Goal: Find specific page/section: Find specific page/section

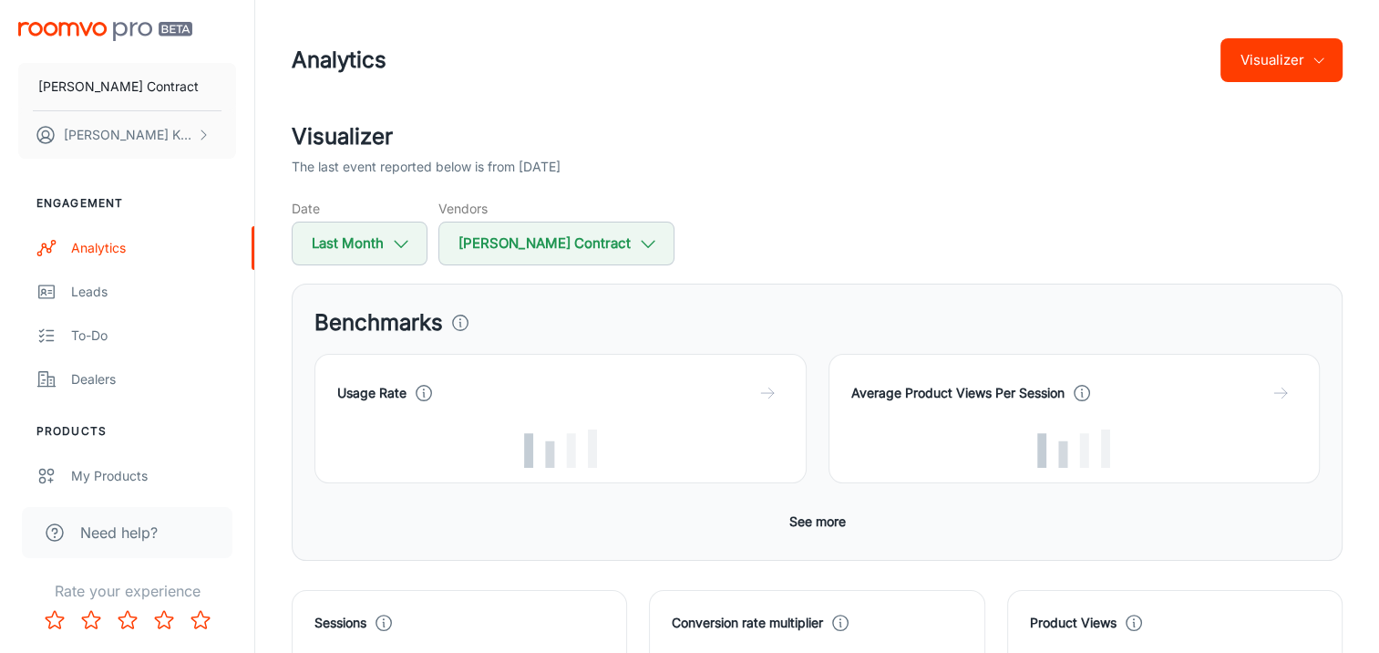
scroll to position [456, 0]
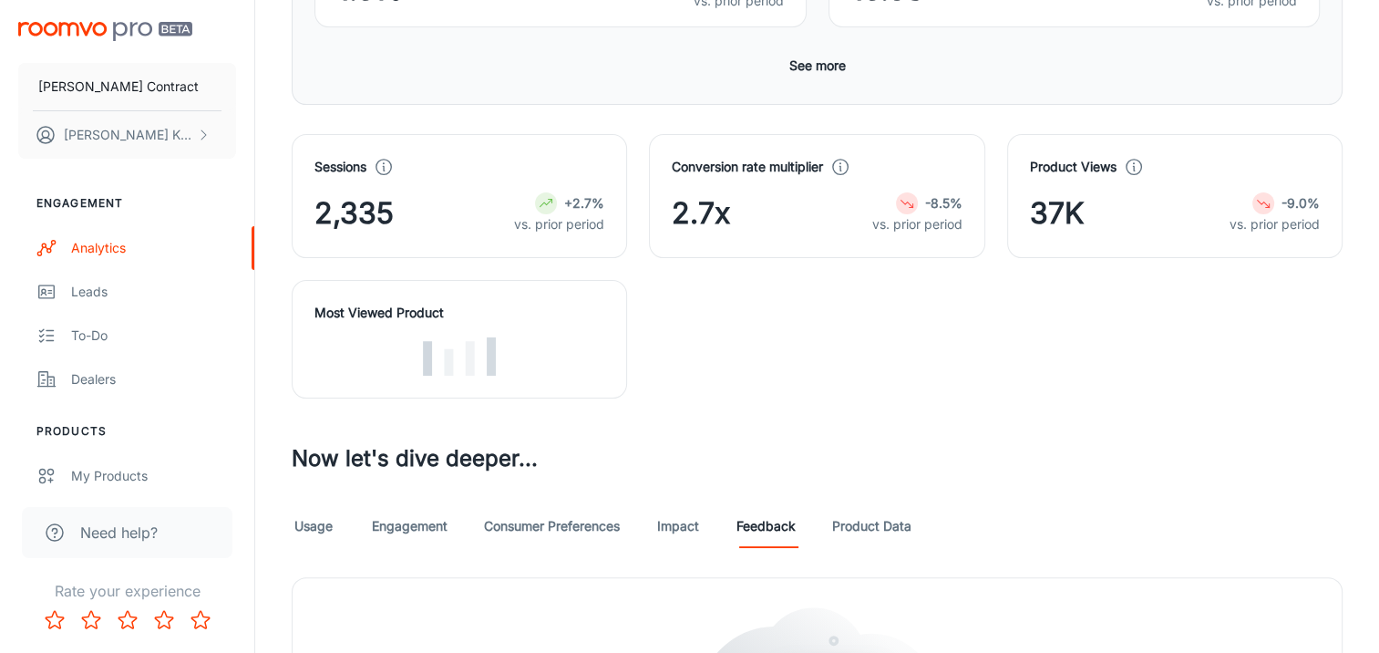
click at [872, 398] on div "Sessions 2,335 +2.7% vs. prior period Conversion rate multiplier 2.7x -8.5% vs.…" at bounding box center [806, 255] width 1073 height 286
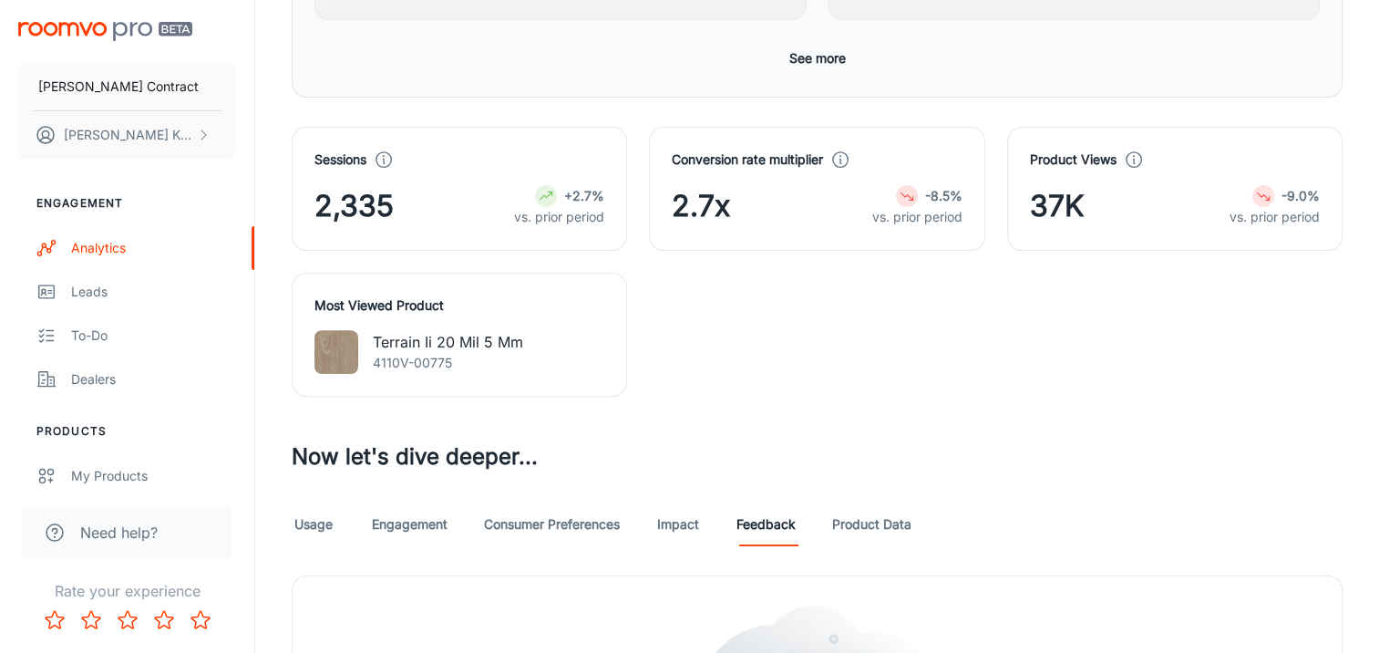
scroll to position [896, 0]
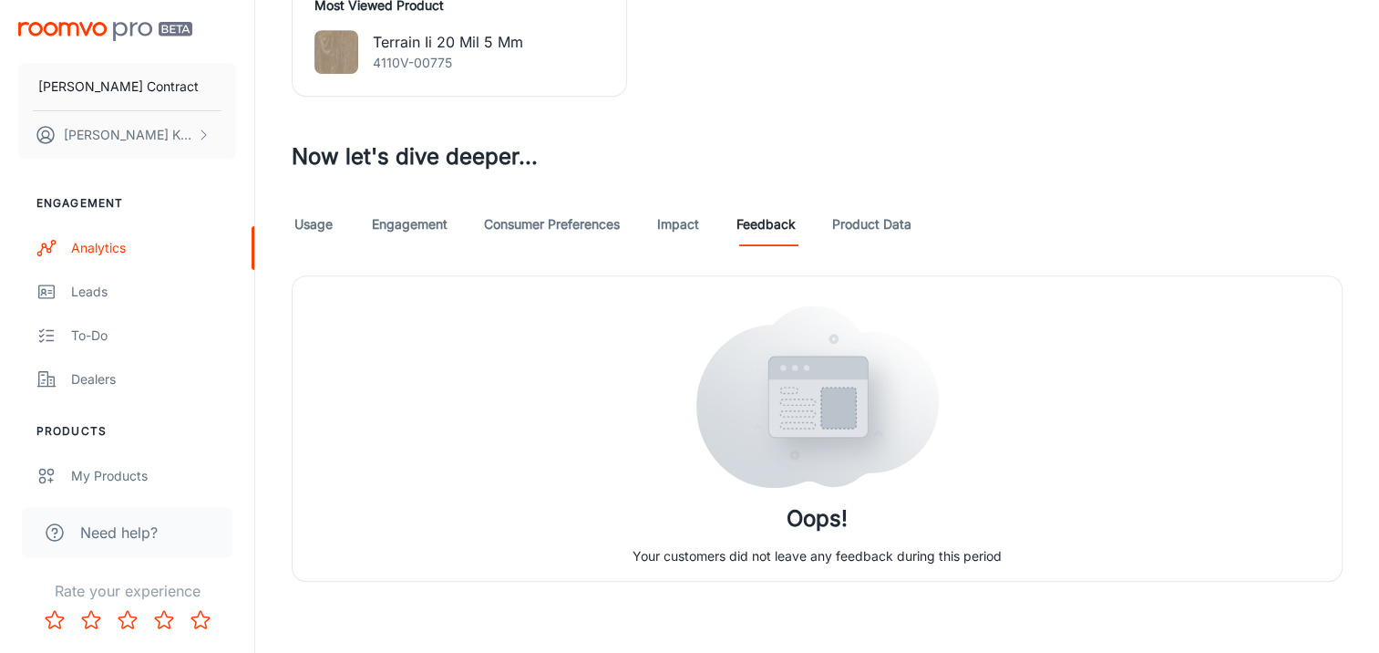
click at [886, 230] on link "Product Data" at bounding box center [871, 224] width 79 height 44
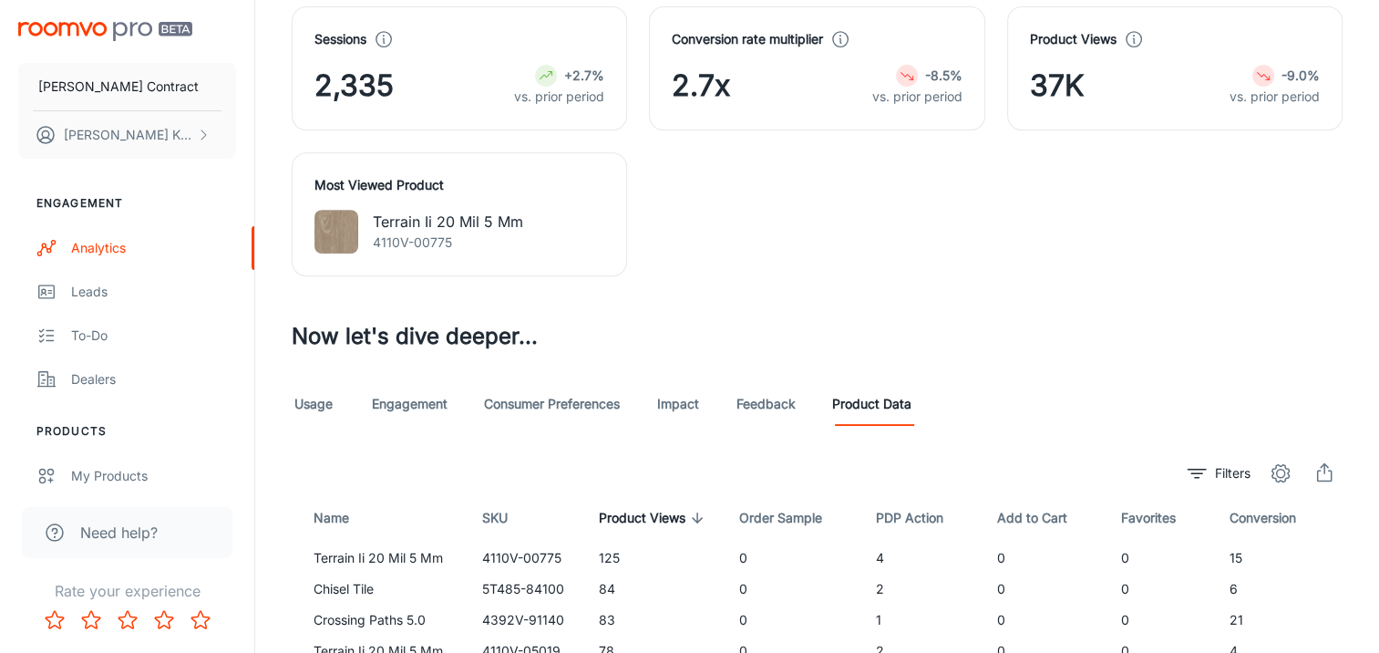
scroll to position [912, 0]
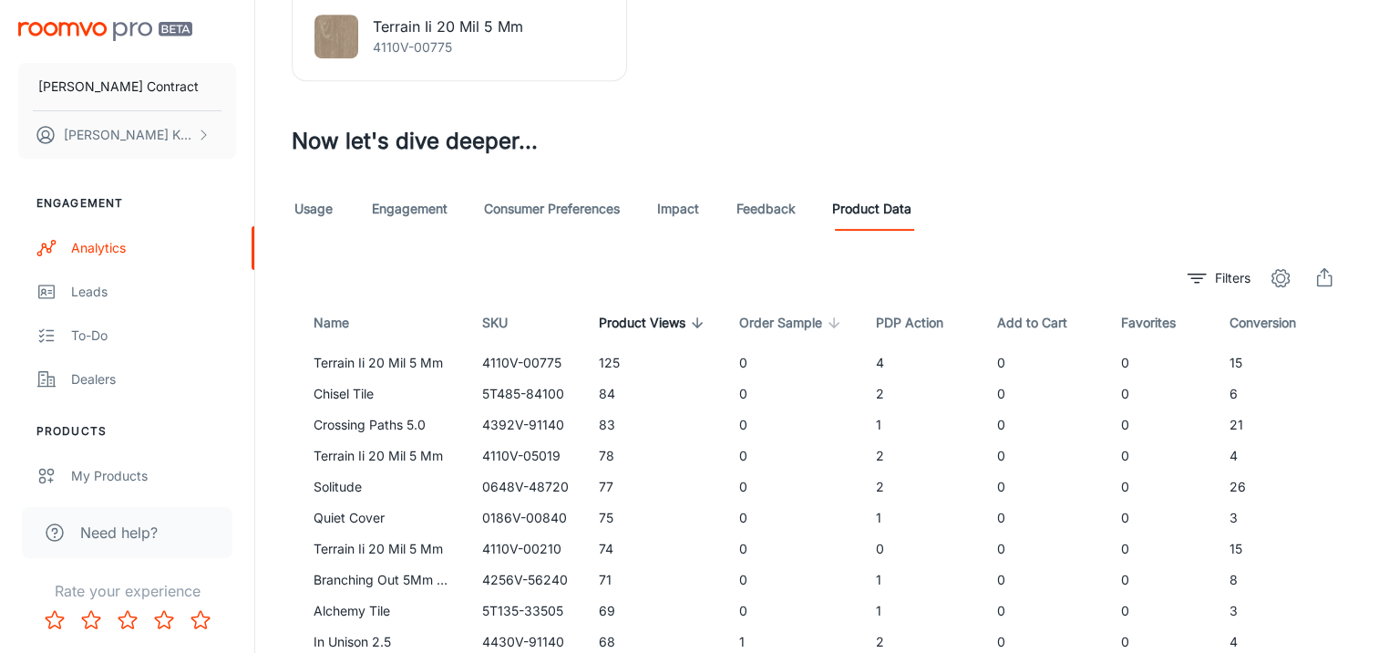
click at [794, 317] on span "Order Sample" at bounding box center [792, 323] width 107 height 22
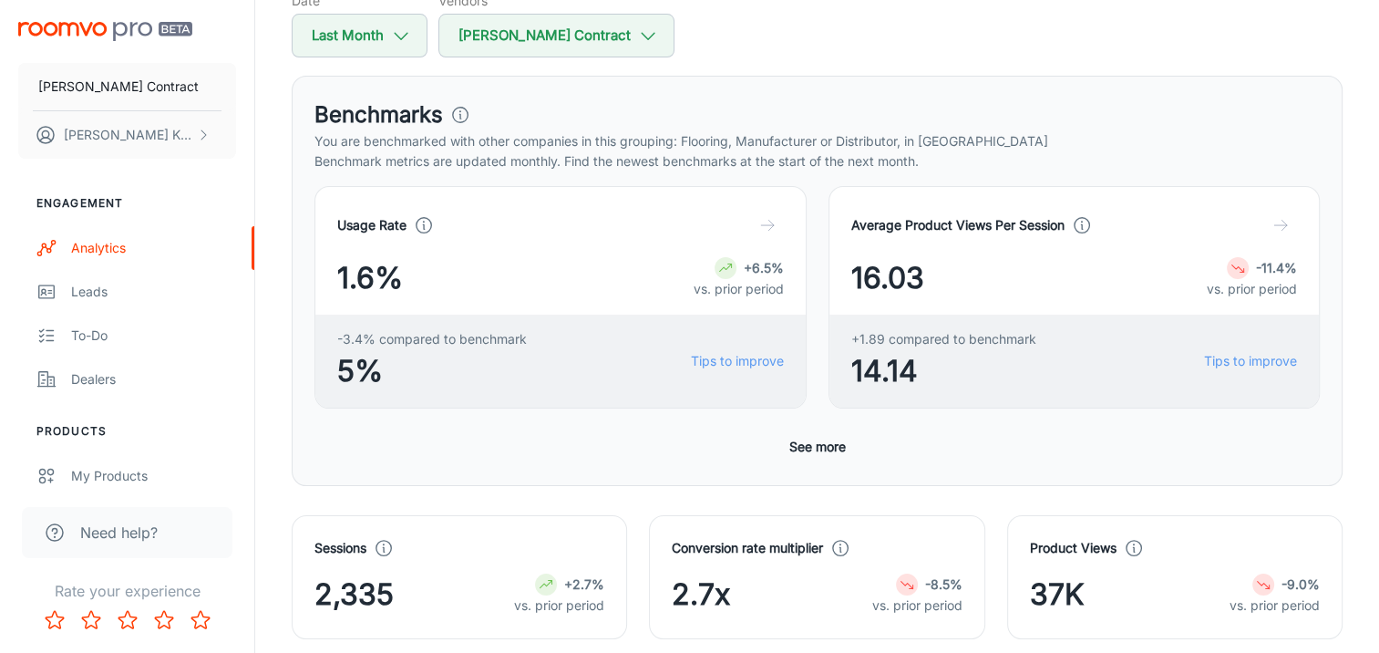
scroll to position [0, 0]
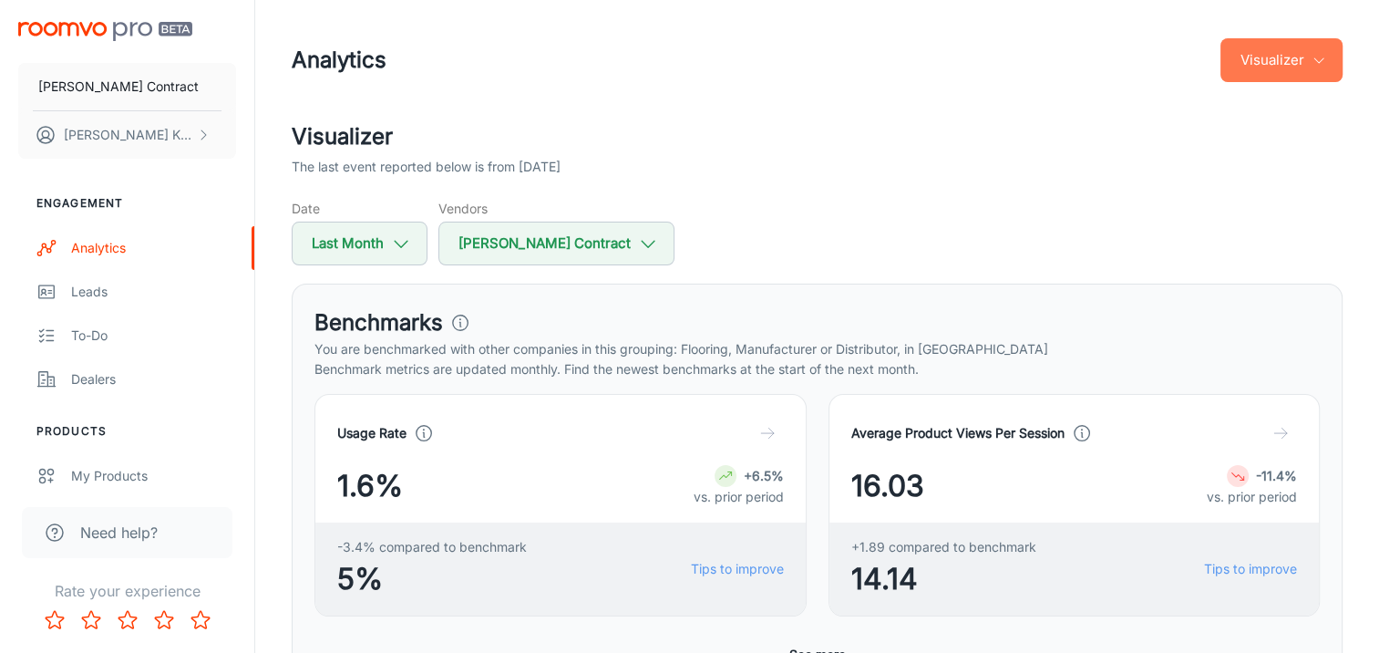
click at [1299, 66] on button "Visualizer" at bounding box center [1282, 60] width 122 height 44
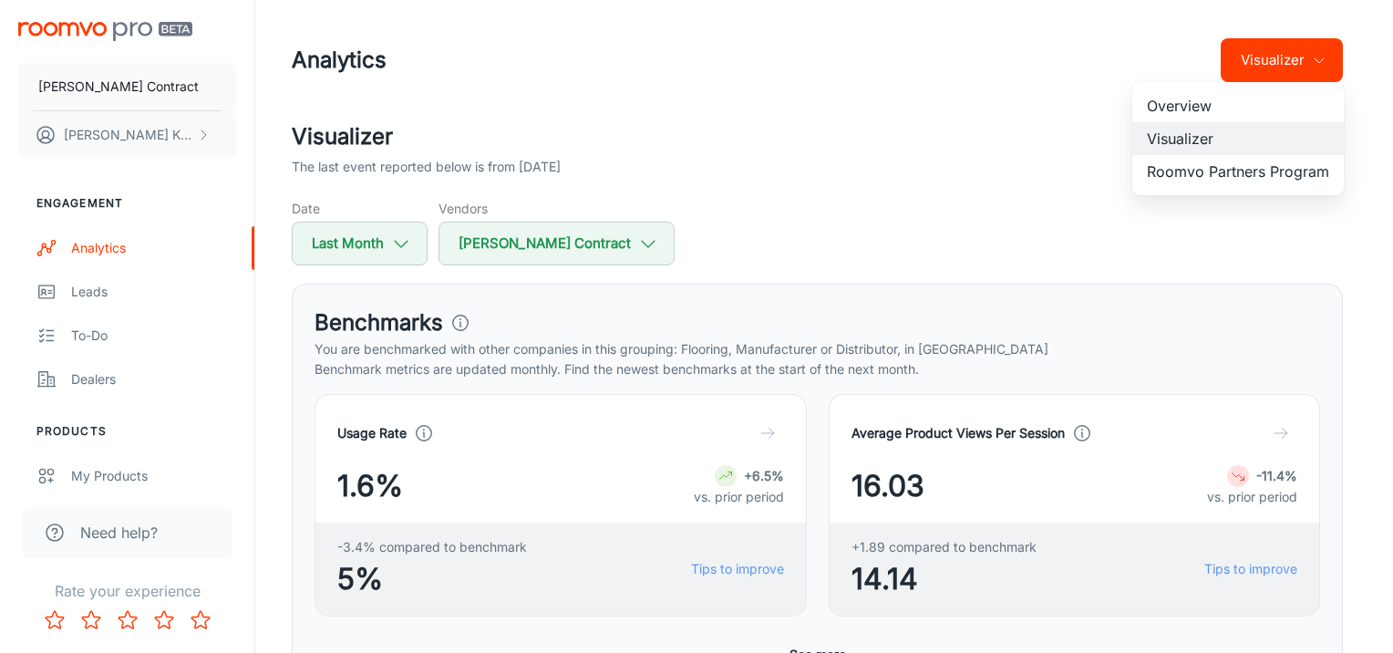
click at [1344, 282] on div at bounding box center [696, 326] width 1393 height 653
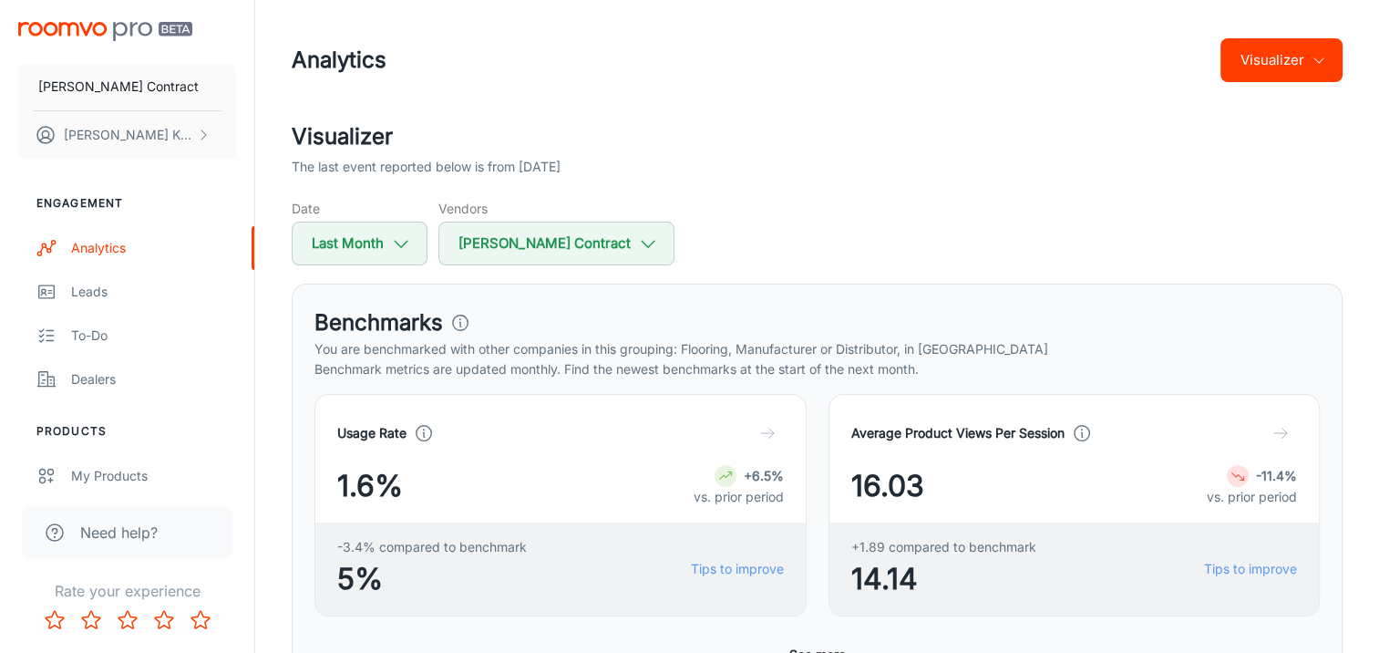
click at [1294, 62] on button "Visualizer" at bounding box center [1282, 60] width 122 height 44
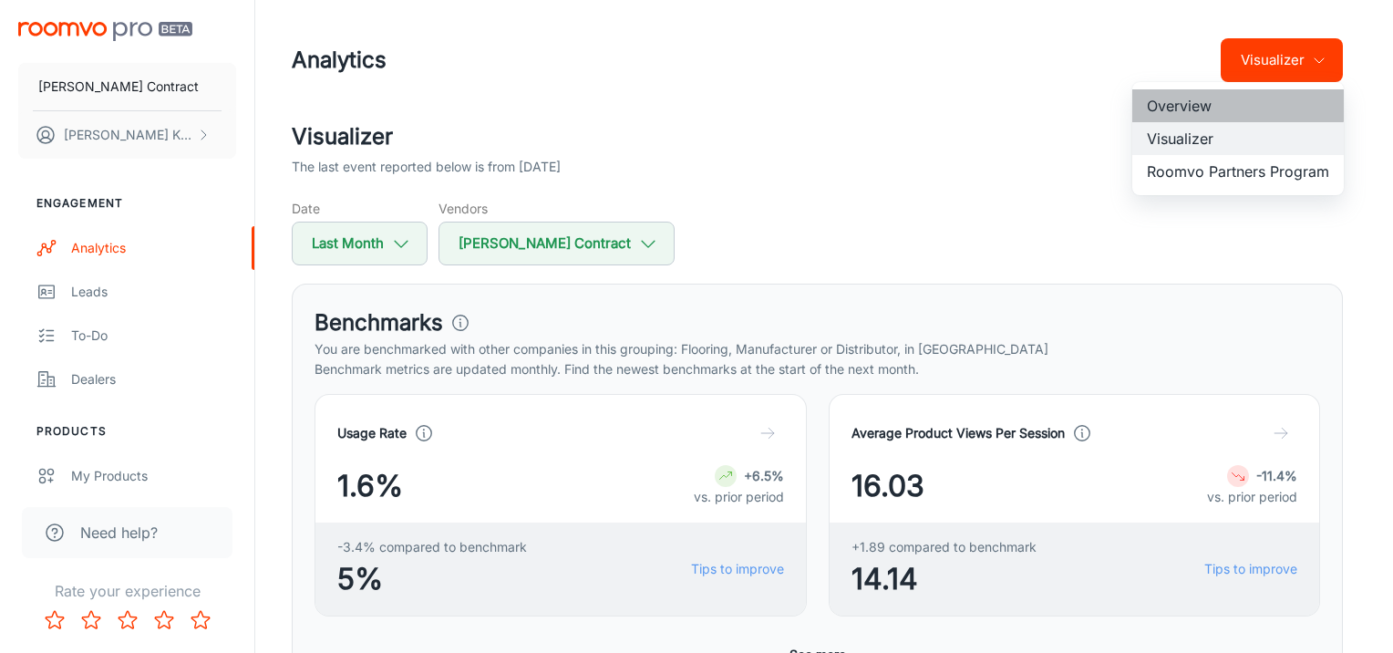
click at [1208, 98] on li "Overview" at bounding box center [1238, 105] width 212 height 33
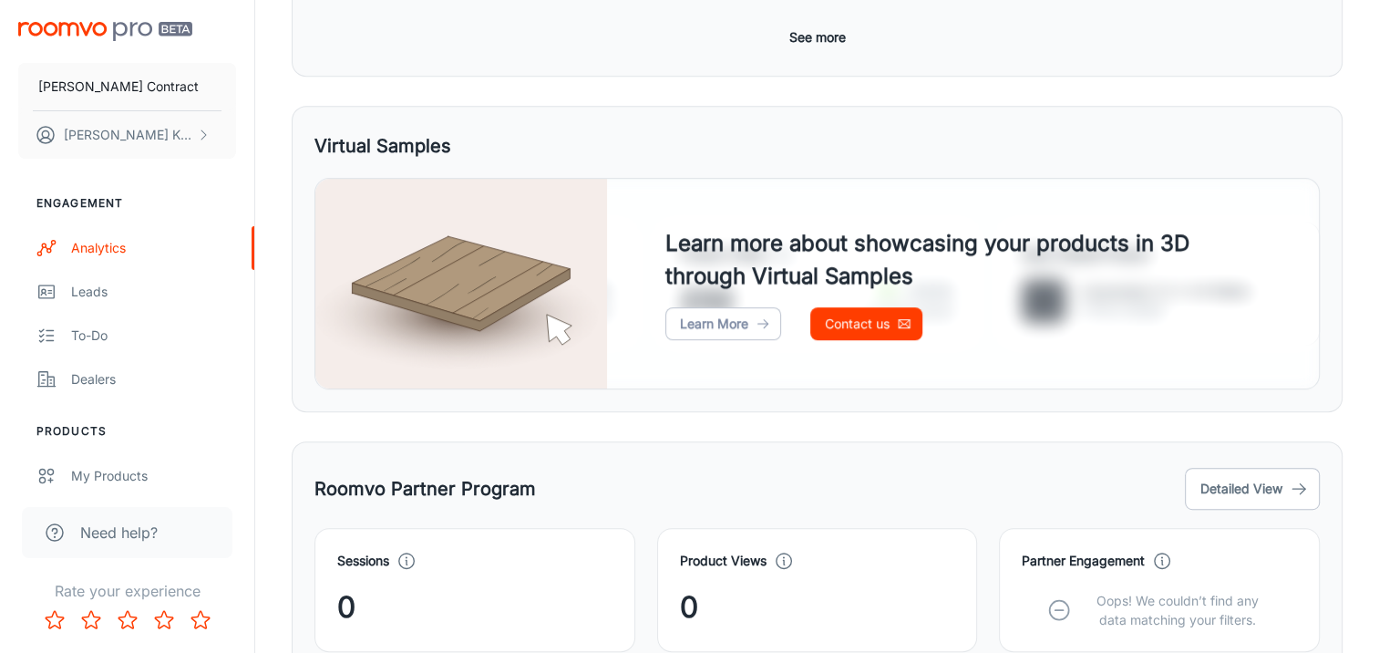
scroll to position [672, 0]
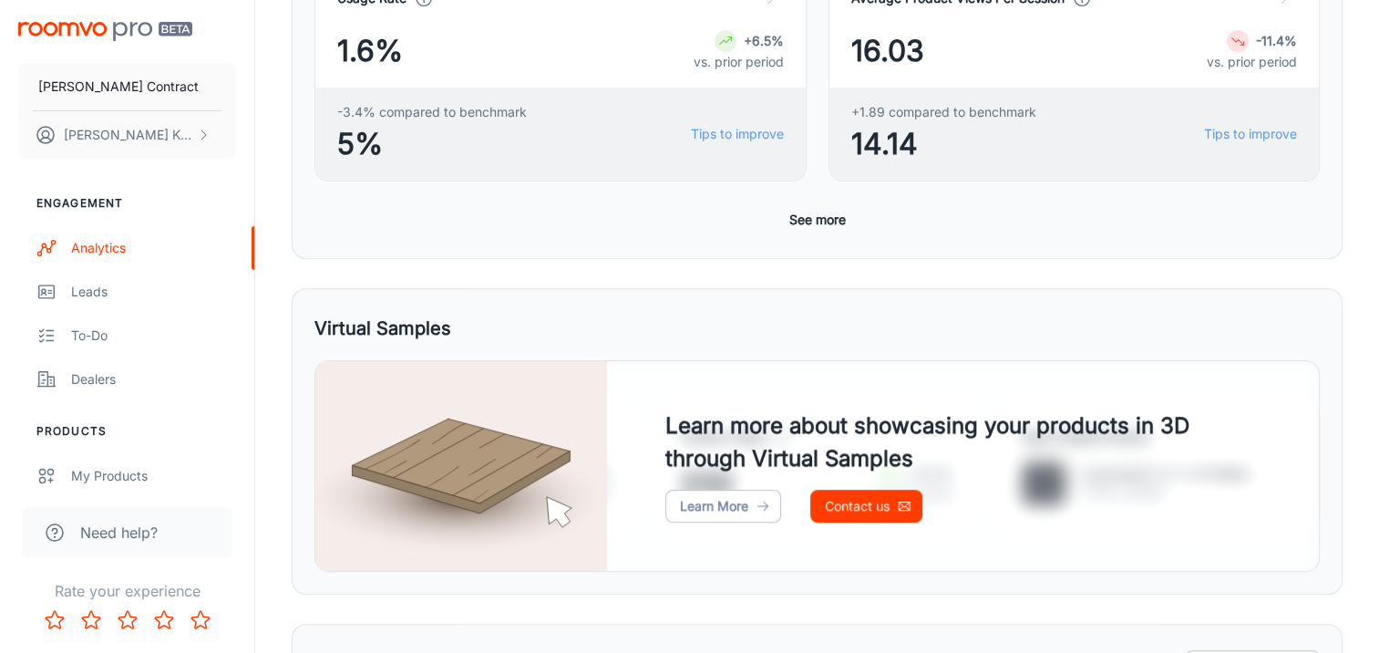
click at [800, 215] on button "See more" at bounding box center [817, 219] width 71 height 33
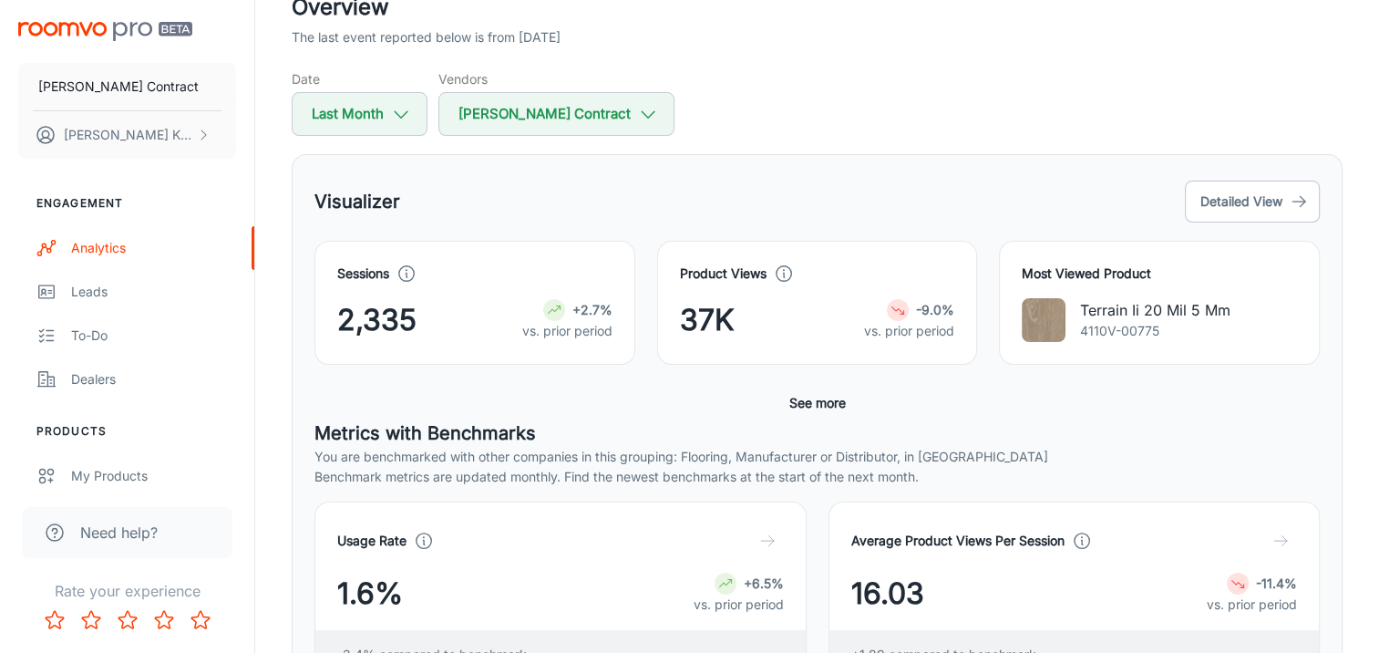
scroll to position [0, 0]
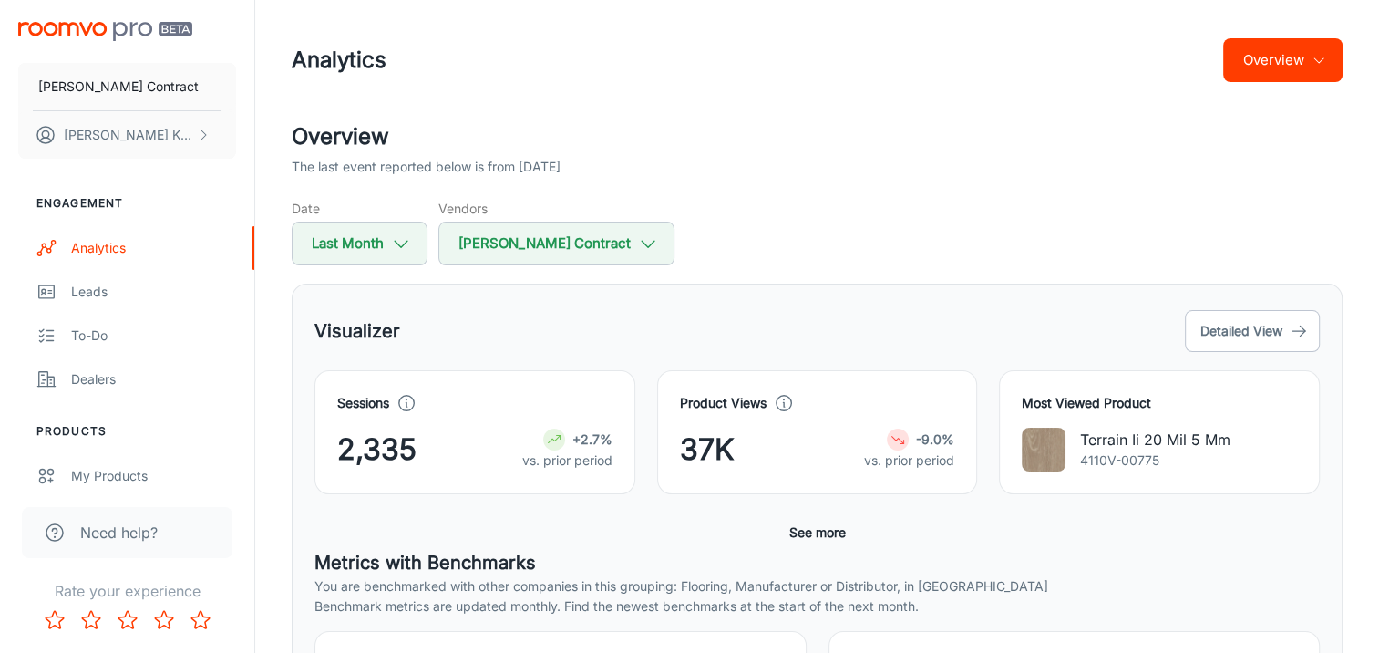
click at [1296, 69] on button "Overview" at bounding box center [1282, 60] width 119 height 44
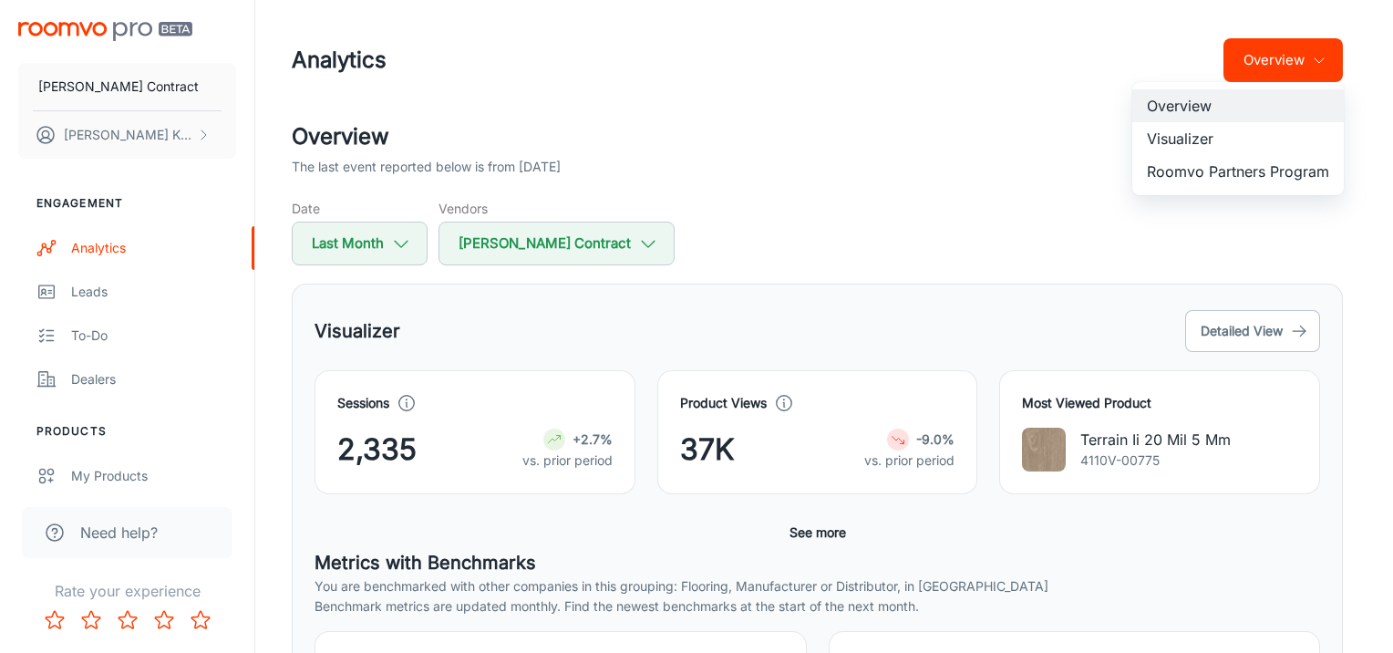
click at [1269, 146] on li "Visualizer" at bounding box center [1238, 138] width 212 height 33
